Goal: Task Accomplishment & Management: Manage account settings

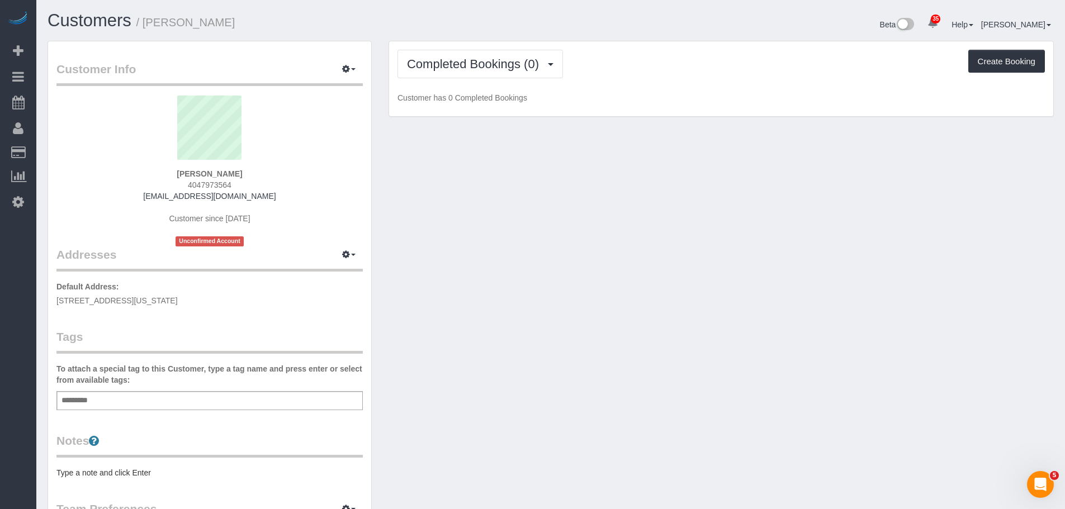
click at [178, 299] on span "[STREET_ADDRESS][US_STATE]" at bounding box center [116, 300] width 121 height 9
copy div "[STREET_ADDRESS][US_STATE]"
click at [688, 248] on div "Customer Info Edit Contact Info Send Message Email Preferences Special Sales Ta…" at bounding box center [550, 415] width 1023 height 749
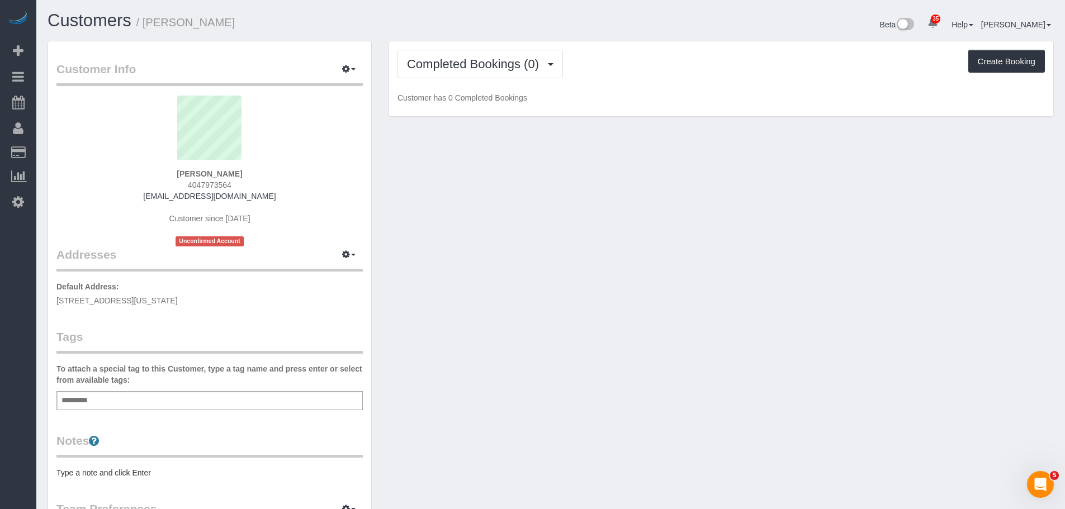
click at [154, 307] on div "Customer Info Edit Contact Info Send Message Email Preferences Special Sales Ta…" at bounding box center [209, 409] width 323 height 737
click at [156, 300] on span "[STREET_ADDRESS][US_STATE]" at bounding box center [116, 300] width 121 height 9
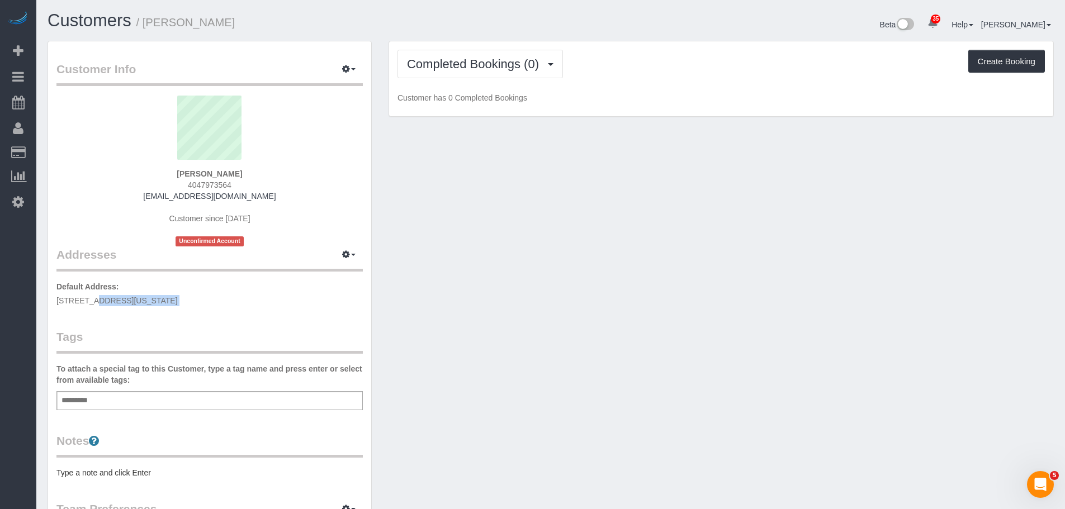
copy div "[STREET_ADDRESS][US_STATE]"
click at [343, 253] on icon "button" at bounding box center [346, 254] width 8 height 7
click at [345, 282] on button "Manage Addresses" at bounding box center [317, 276] width 91 height 16
select select "NY"
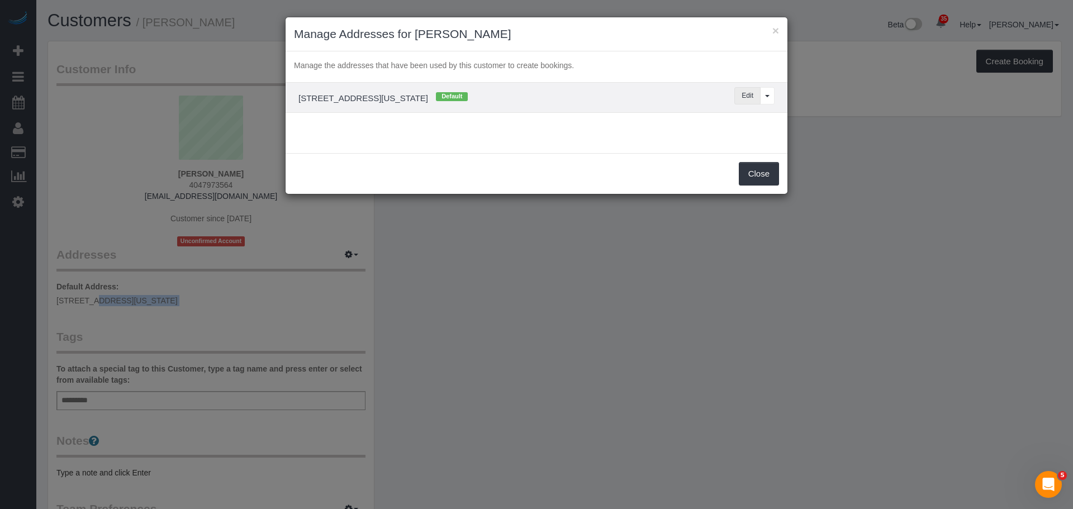
drag, startPoint x: 746, startPoint y: 96, endPoint x: 593, endPoint y: 130, distance: 156.9
click at [747, 96] on button "Edit" at bounding box center [747, 95] width 26 height 17
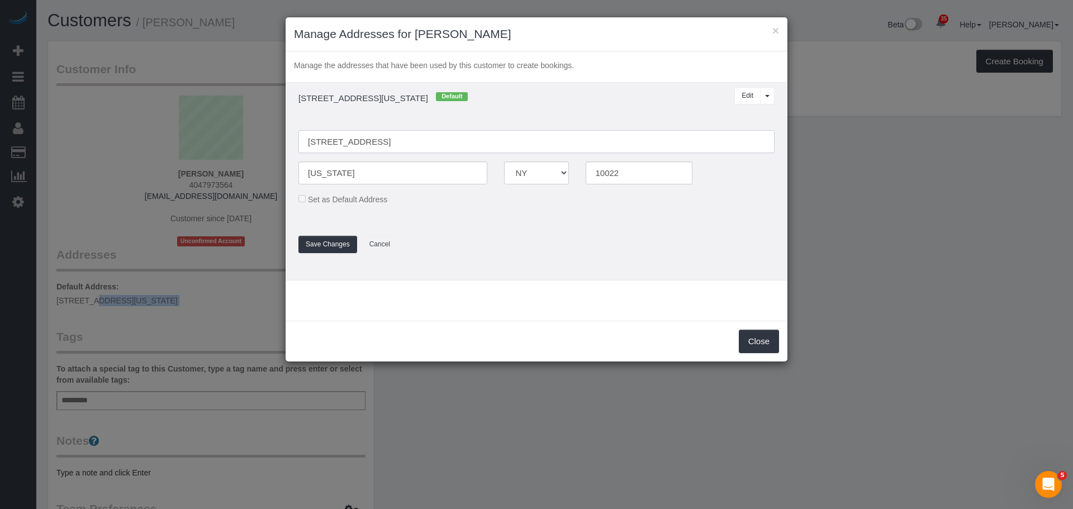
click at [331, 141] on input "[STREET_ADDRESS]" at bounding box center [536, 141] width 476 height 23
type input "[STREET_ADDRESS] 5E"
click at [316, 246] on button "Save Changes" at bounding box center [327, 244] width 59 height 17
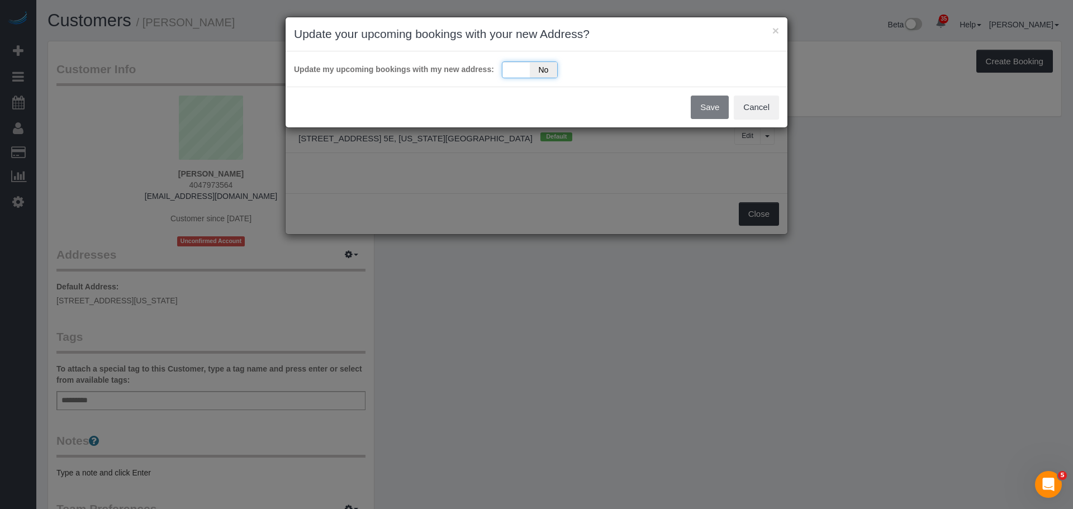
click at [522, 77] on div "Yes No" at bounding box center [530, 69] width 56 height 17
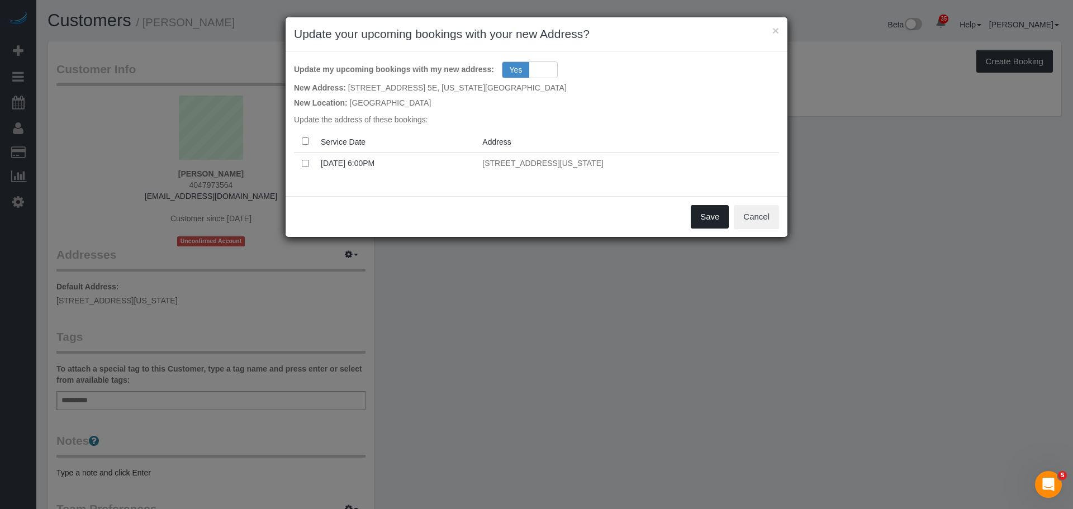
click at [714, 218] on button "Save" at bounding box center [710, 216] width 38 height 23
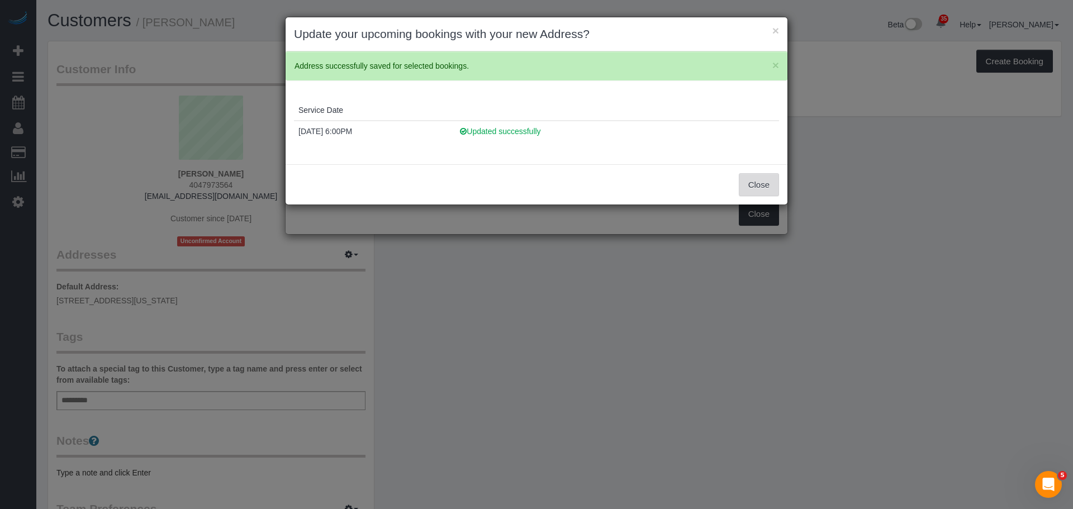
click at [768, 187] on button "Close" at bounding box center [759, 184] width 40 height 23
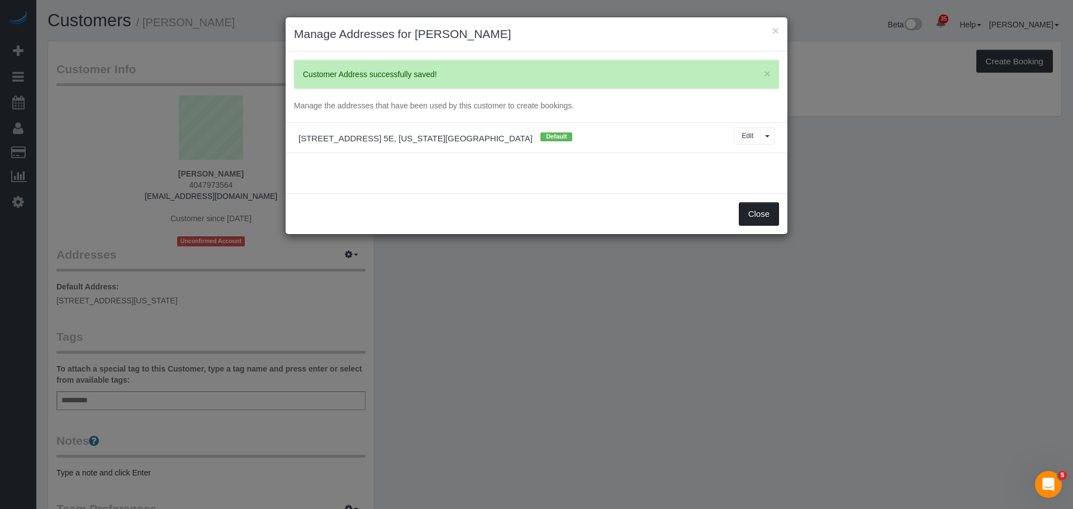
click at [760, 220] on button "Close" at bounding box center [759, 213] width 40 height 23
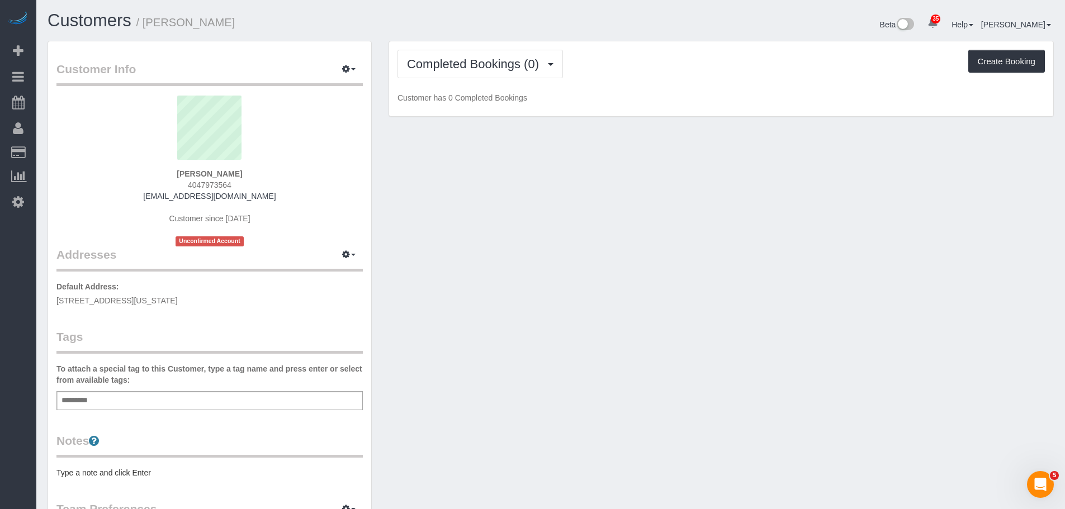
click at [455, 325] on div "Customer Info Edit Contact Info Send Message Email Preferences Special Sales Ta…" at bounding box center [550, 415] width 1023 height 749
click at [521, 324] on div "Customer Info Edit Contact Info Send Message Email Preferences Special Sales Ta…" at bounding box center [550, 415] width 1023 height 749
click at [555, 226] on div "Customer Info Edit Contact Info Send Message Email Preferences Special Sales Ta…" at bounding box center [550, 415] width 1023 height 749
click at [164, 403] on div "Add a tag" at bounding box center [209, 400] width 306 height 19
click at [238, 398] on div "Add a tag" at bounding box center [209, 400] width 306 height 19
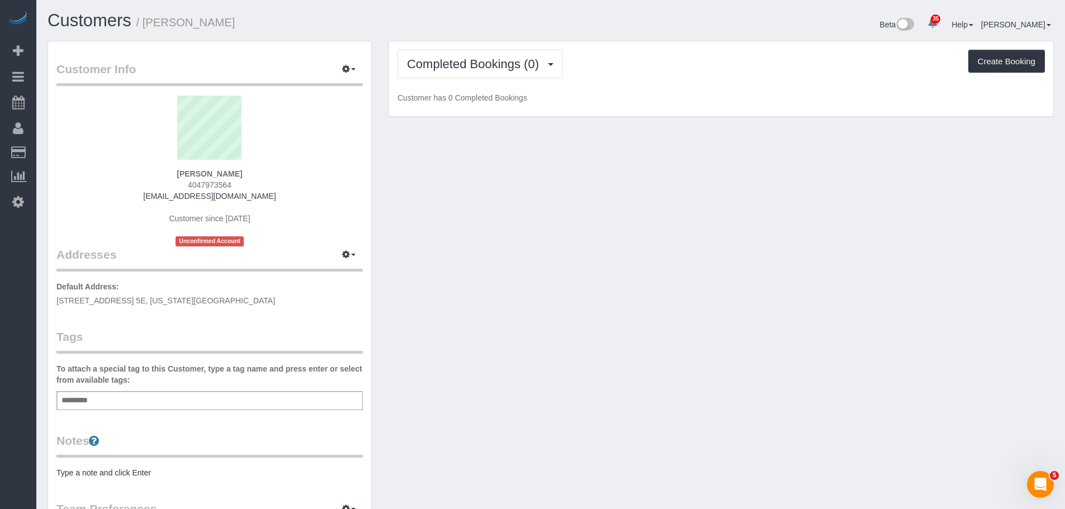
click at [182, 397] on div "Add a tag" at bounding box center [209, 400] width 306 height 19
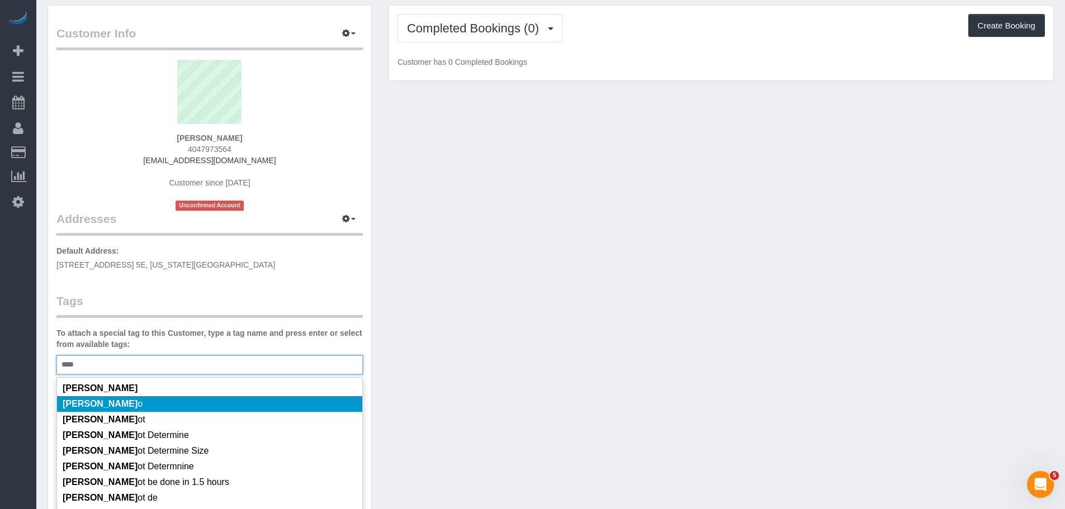
scroll to position [56, 0]
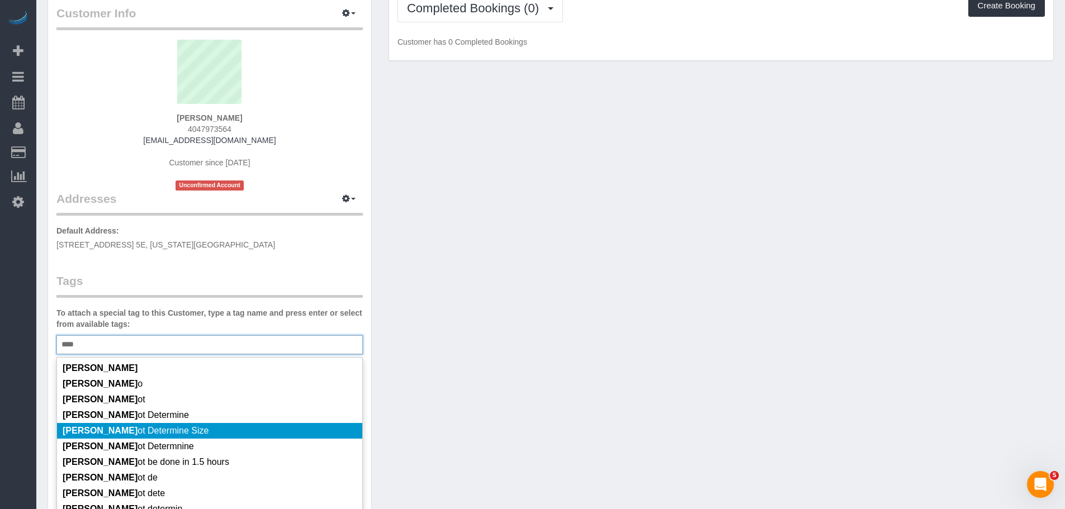
type input "****"
click at [215, 424] on li "[PERSON_NAME] ot Determine Size" at bounding box center [209, 431] width 305 height 16
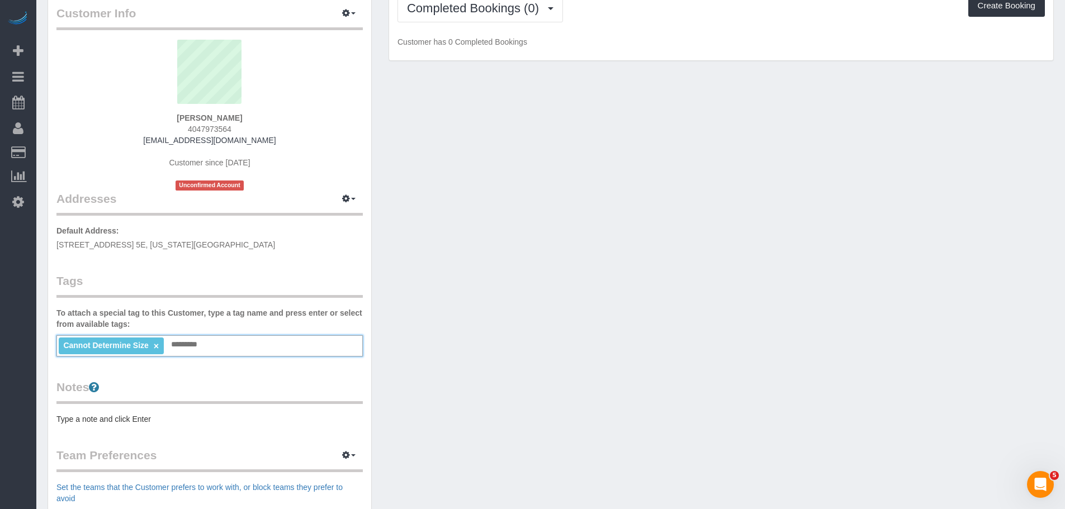
click at [164, 412] on div "Notes Type a note and click Enter" at bounding box center [209, 402] width 306 height 46
click at [164, 424] on pre "Type a note and click Enter" at bounding box center [209, 419] width 306 height 11
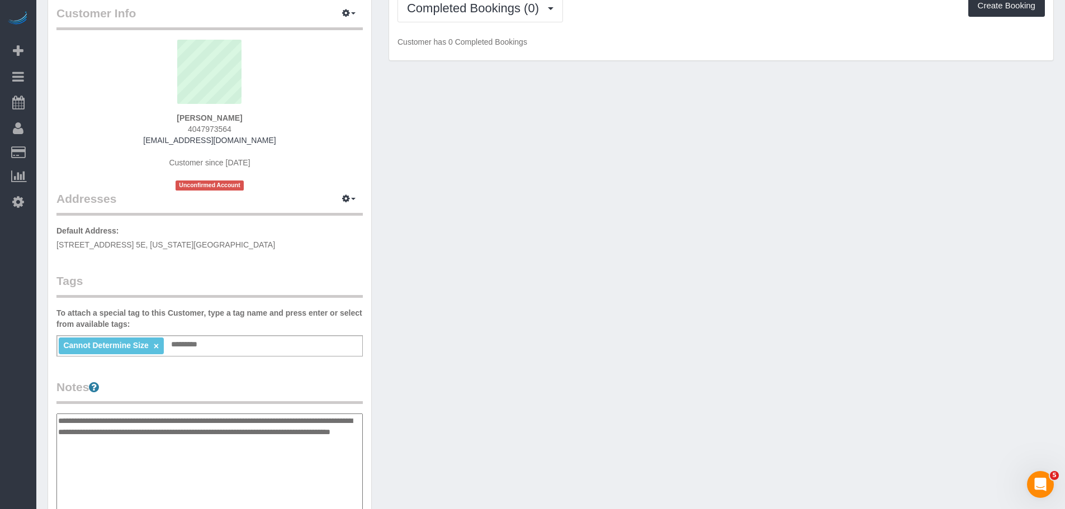
type textarea "**********"
click at [494, 352] on div "Customer Info Edit Contact Info Send Message Email Preferences Special Sales Ta…" at bounding box center [550, 414] width 1023 height 858
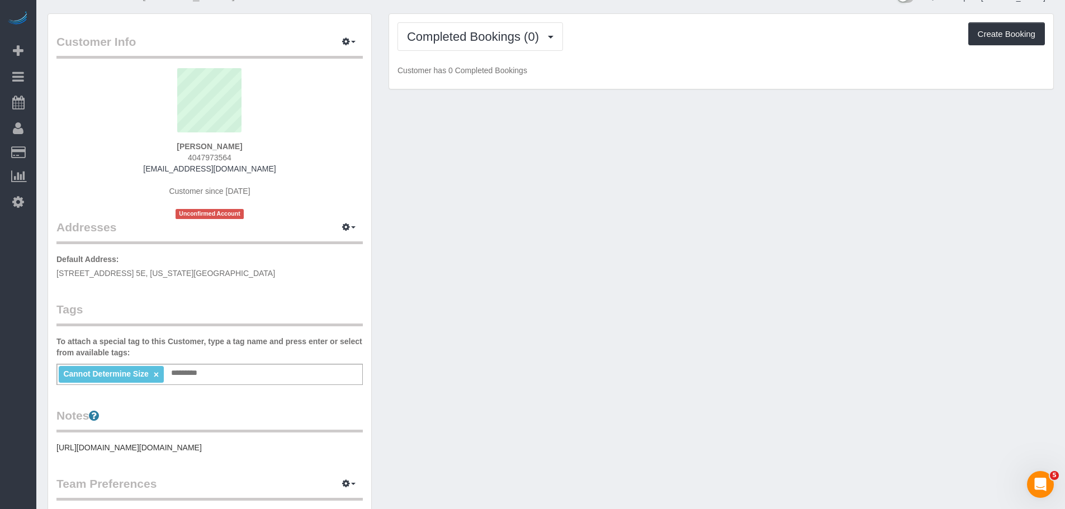
scroll to position [0, 0]
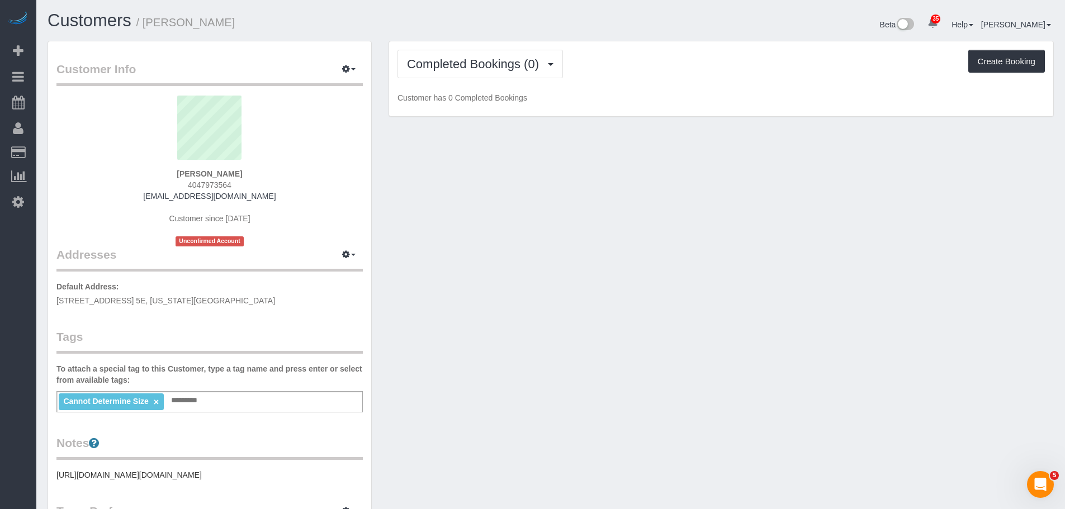
click at [863, 268] on div "Customer Info Edit Contact Info Send Message Email Preferences Special Sales Ta…" at bounding box center [550, 416] width 1023 height 751
drag, startPoint x: 499, startPoint y: 315, endPoint x: 526, endPoint y: 37, distance: 278.5
click at [502, 310] on div "Customer Info Edit Contact Info Send Message Email Preferences Special Sales Ta…" at bounding box center [550, 416] width 1023 height 751
